Goal: Task Accomplishment & Management: Use online tool/utility

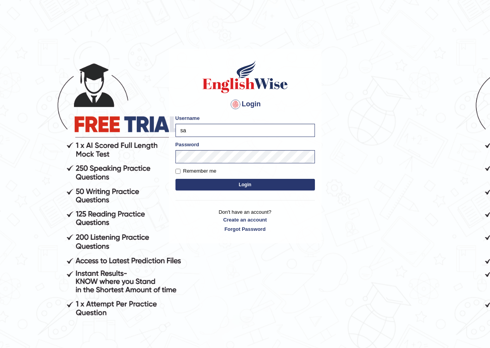
type input "s"
type input "parwin_parramatta"
click at [243, 184] on button "Login" at bounding box center [245, 185] width 139 height 12
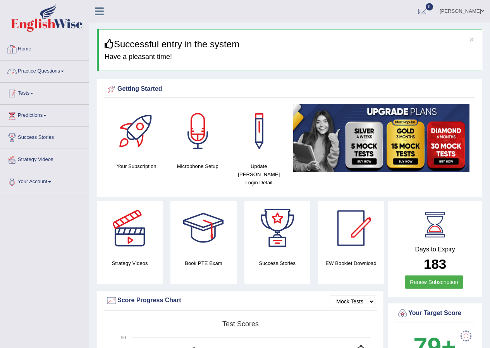
click at [33, 89] on link "Tests" at bounding box center [44, 92] width 88 height 19
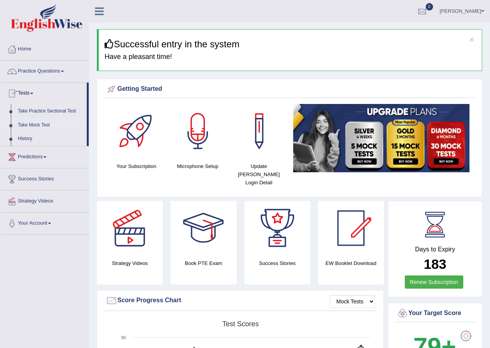
click at [38, 127] on link "Take Mock Test" at bounding box center [50, 125] width 72 height 14
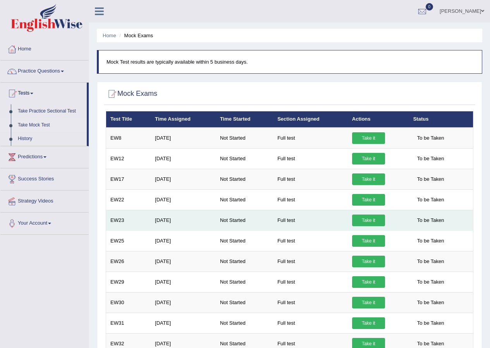
click at [365, 219] on link "Take it" at bounding box center [368, 220] width 33 height 12
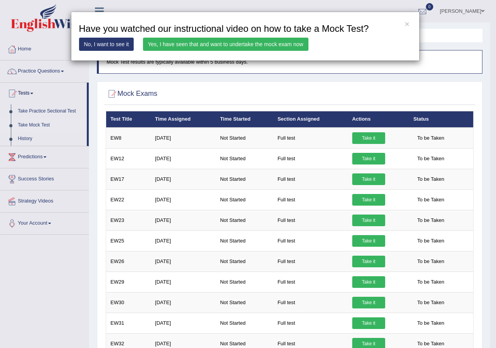
click at [263, 46] on link "Yes, I have seen that and want to undertake the mock exam now" at bounding box center [225, 44] width 165 height 13
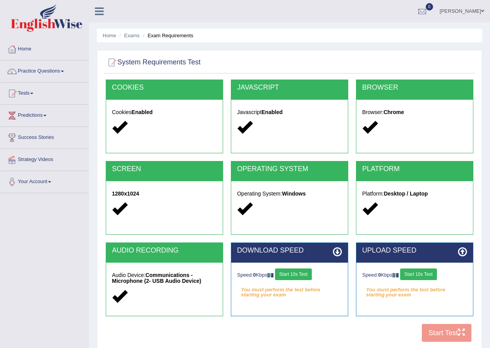
click at [296, 272] on button "Start 10s Test" at bounding box center [293, 274] width 37 height 12
click at [404, 279] on div "Speed: 0 Kbps Start 10s Test" at bounding box center [414, 275] width 105 height 14
click at [420, 277] on button "Start 10s Test" at bounding box center [418, 274] width 37 height 12
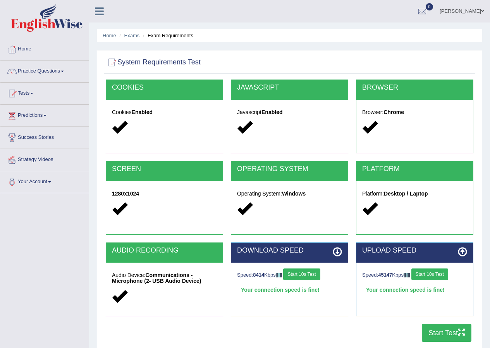
click at [446, 329] on button "Start Test" at bounding box center [447, 333] width 50 height 18
